Goal: Navigation & Orientation: Find specific page/section

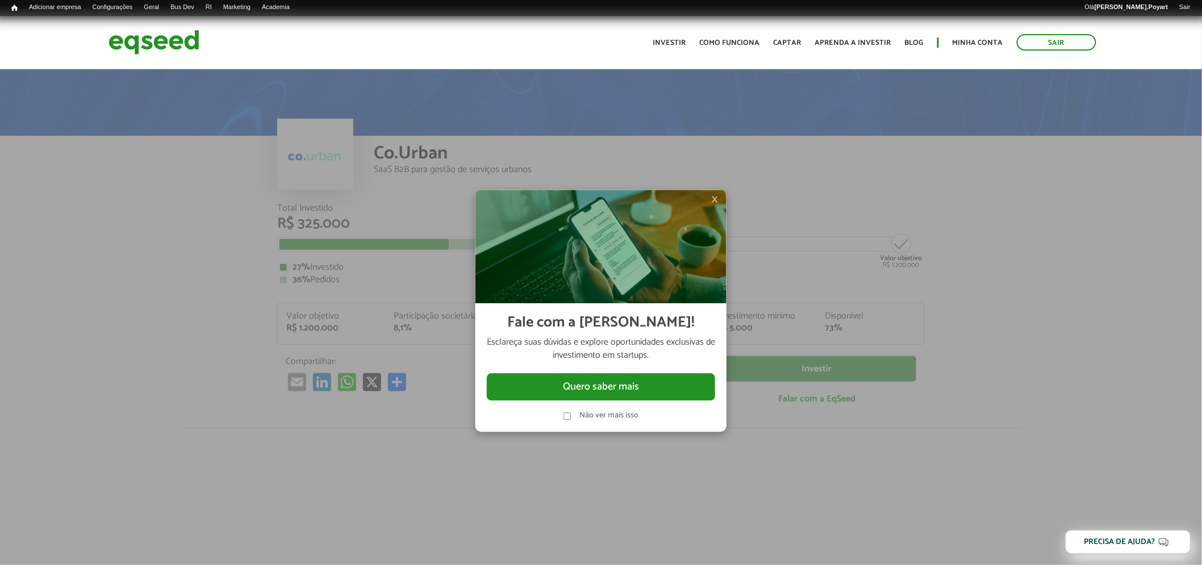
click at [712, 200] on span "×" at bounding box center [714, 200] width 7 height 14
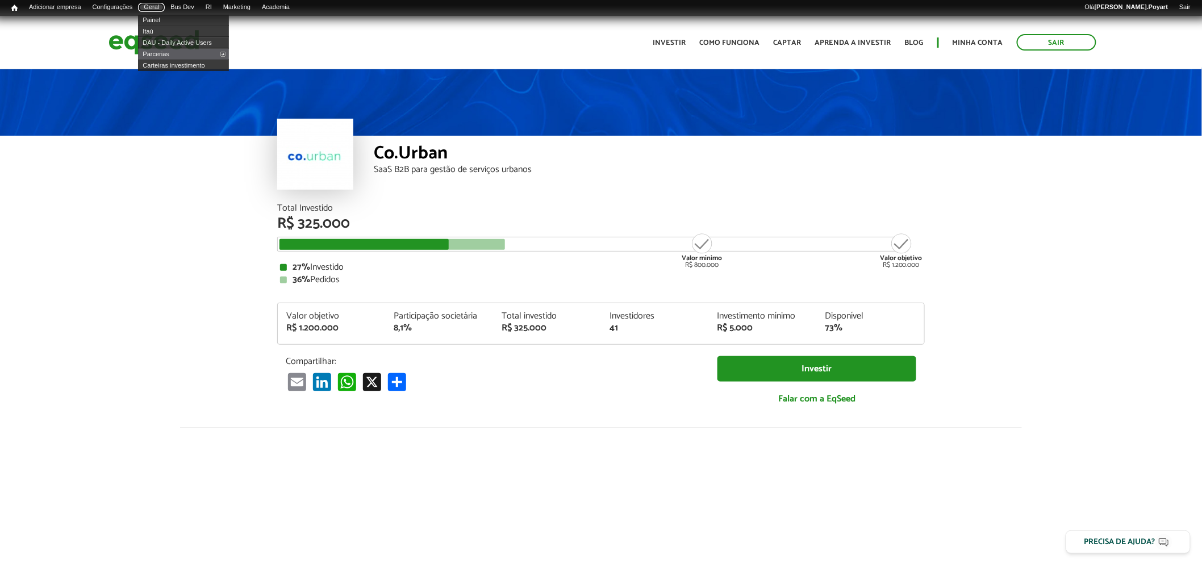
click at [162, 3] on link "Geral" at bounding box center [151, 7] width 27 height 9
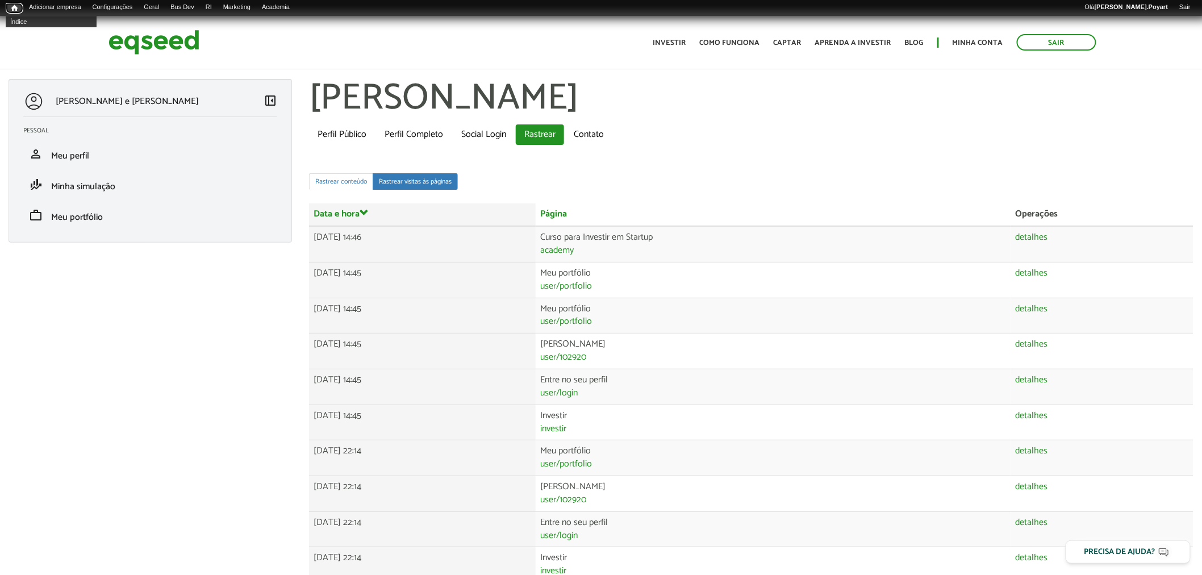
click at [14, 7] on span "Início" at bounding box center [14, 8] width 6 height 8
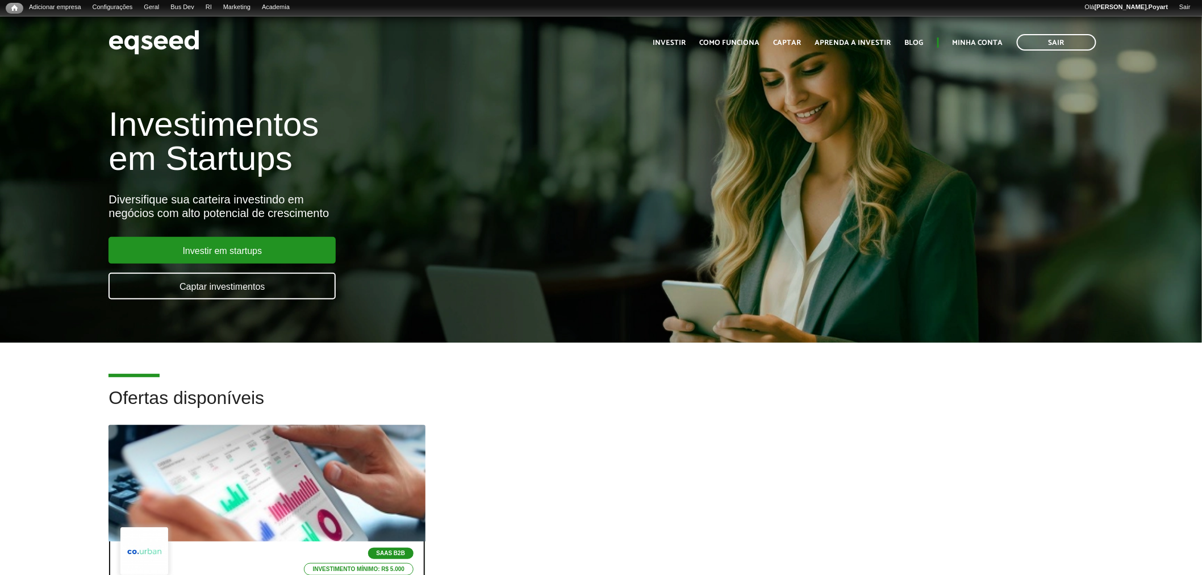
click at [262, 487] on div at bounding box center [267, 483] width 380 height 140
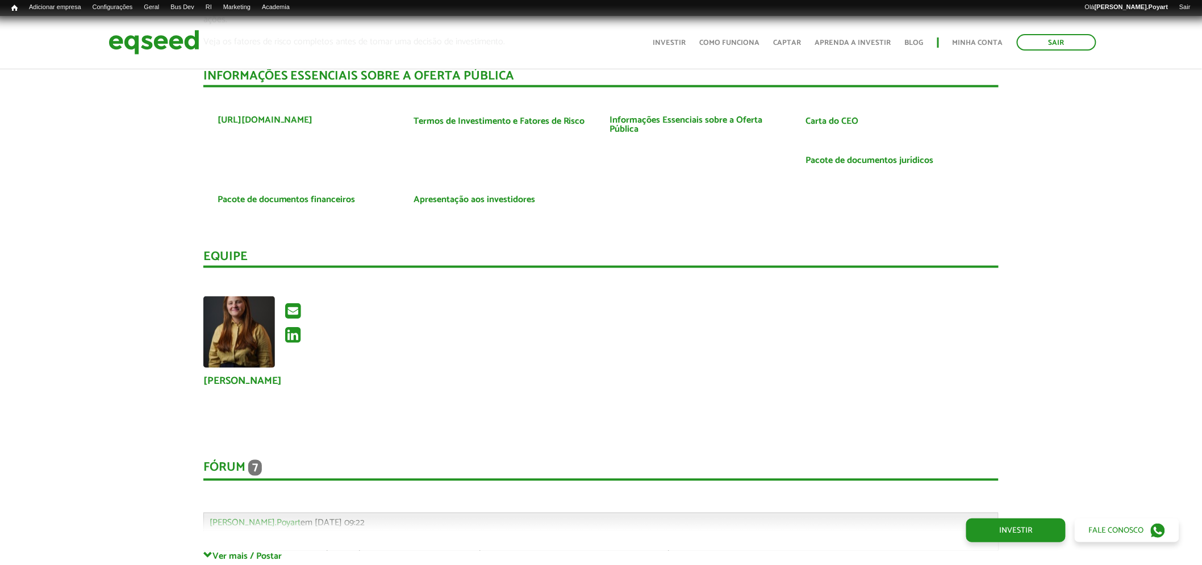
scroll to position [2019, 0]
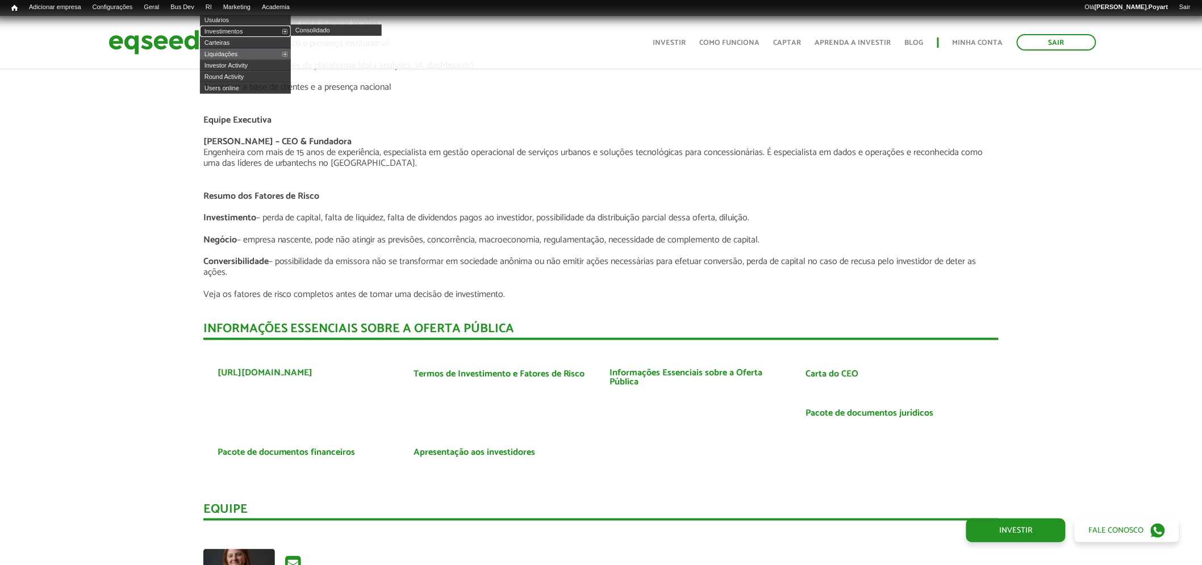
click at [220, 27] on link "Investimentos" at bounding box center [245, 31] width 91 height 11
